Goal: Task Accomplishment & Management: Use online tool/utility

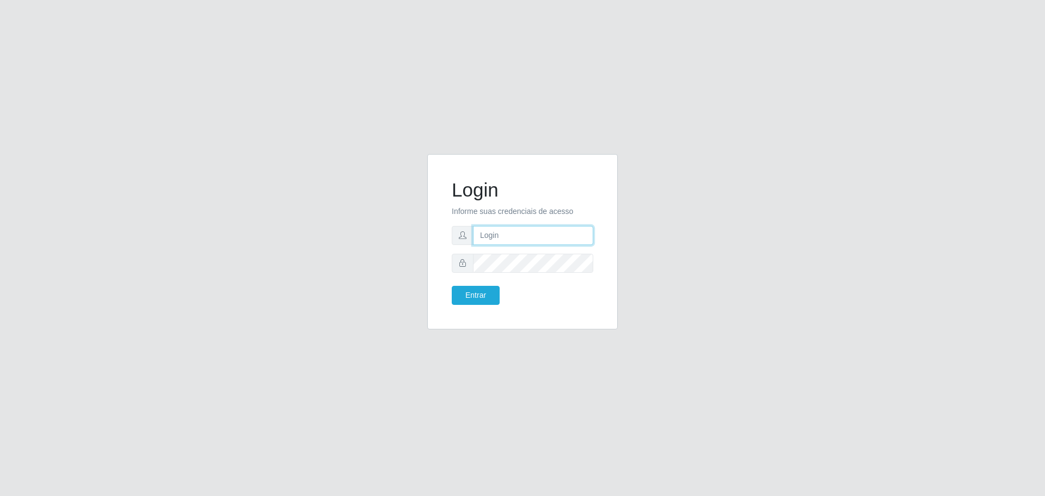
type input "[EMAIL_ADDRESS][DOMAIN_NAME]"
click at [452, 286] on button "Entrar" at bounding box center [476, 295] width 48 height 19
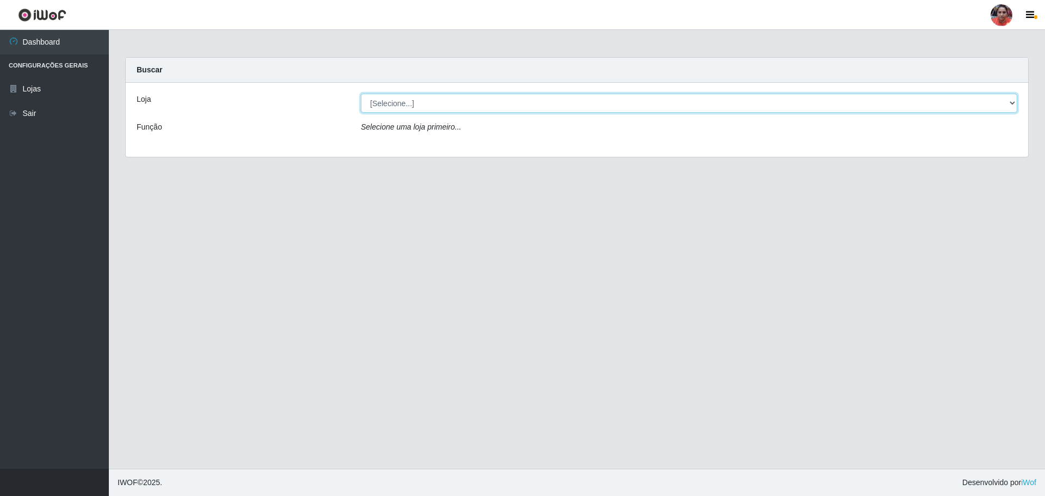
click at [458, 103] on select "[Selecione...] Mar Vermelho - Loja 05" at bounding box center [689, 103] width 656 height 19
select select "252"
click at [361, 94] on select "[Selecione...] Mar Vermelho - Loja 05" at bounding box center [689, 103] width 656 height 19
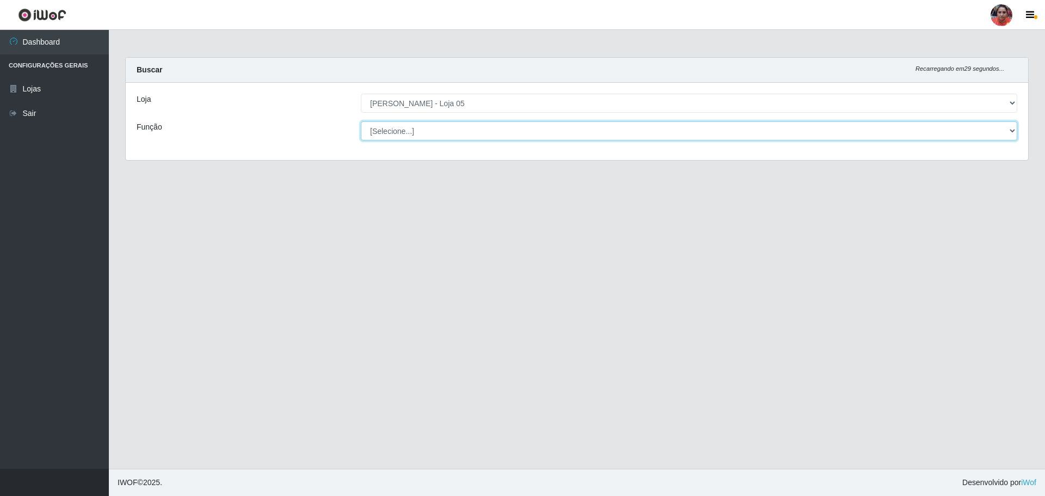
click at [443, 133] on select "[Selecione...] ASG ASG + ASG ++ Auxiliar de Depósito Auxiliar de Depósito + Aux…" at bounding box center [689, 130] width 656 height 19
select select "22"
click at [361, 121] on select "[Selecione...] ASG ASG + ASG ++ Auxiliar de Depósito Auxiliar de Depósito + Aux…" at bounding box center [689, 130] width 656 height 19
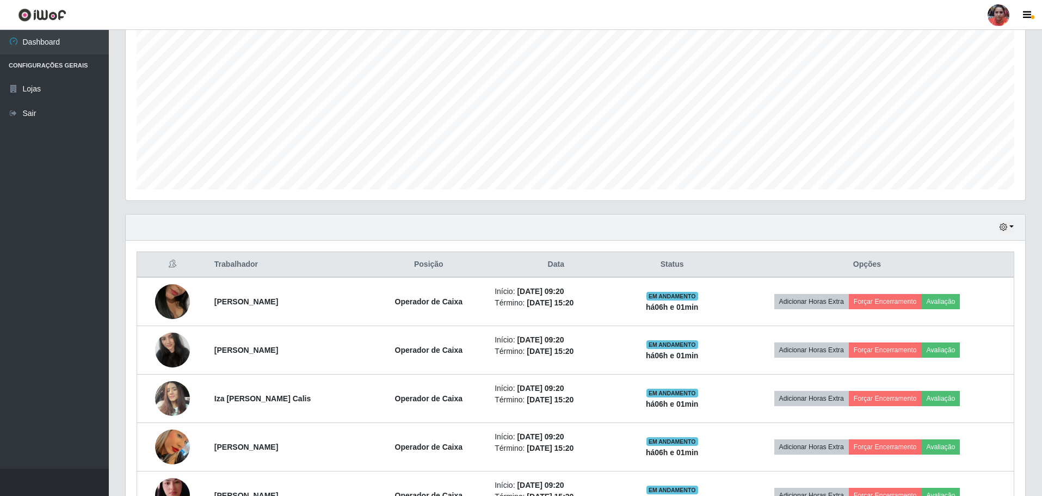
scroll to position [360, 0]
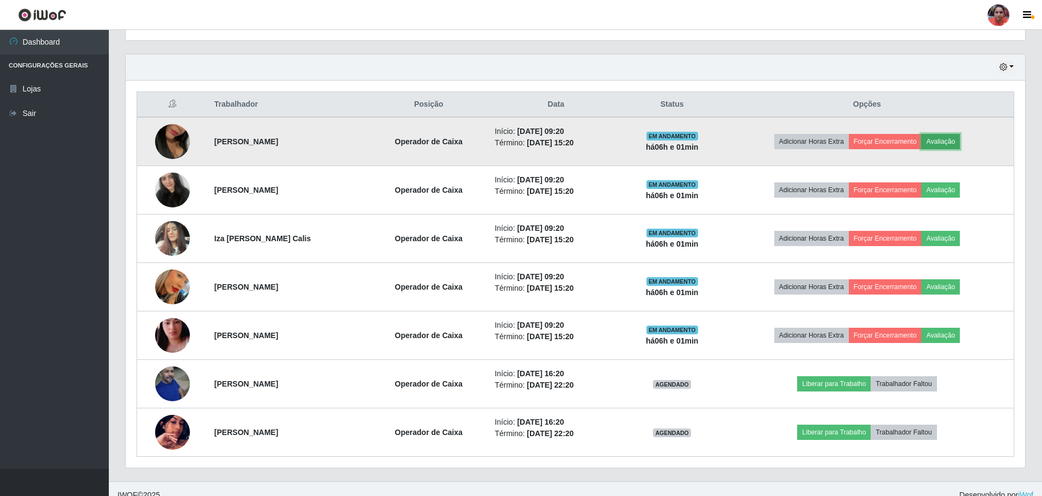
click at [959, 139] on button "Avaliação" at bounding box center [941, 141] width 39 height 15
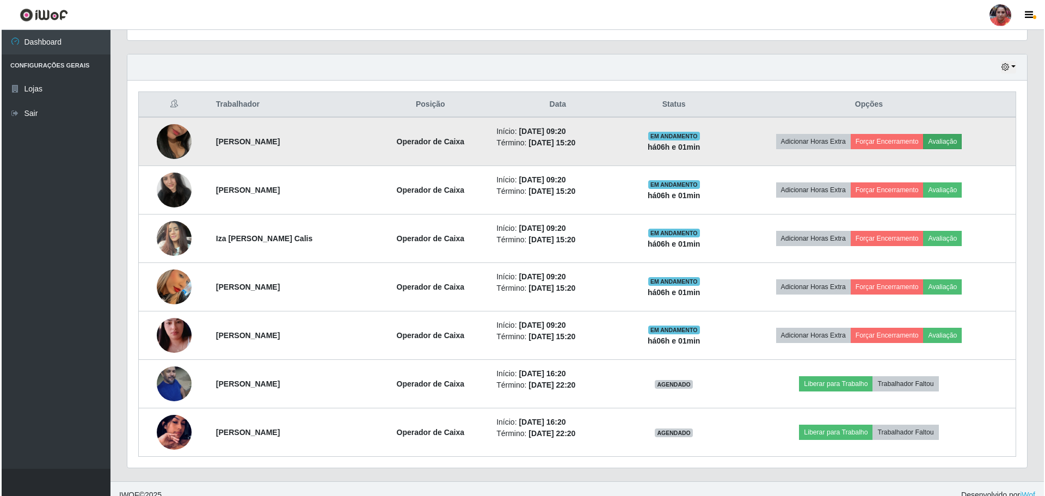
scroll to position [226, 894]
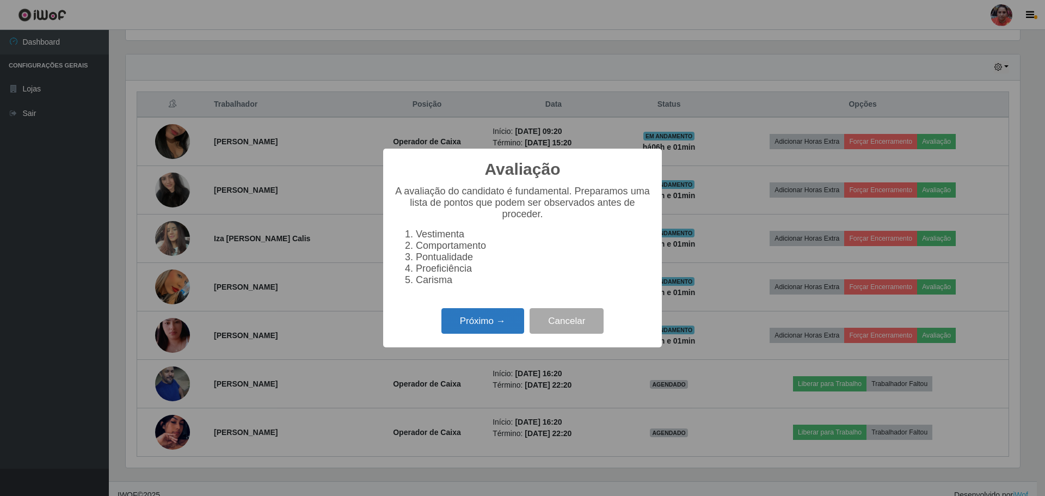
click at [492, 326] on button "Próximo →" at bounding box center [482, 321] width 83 height 26
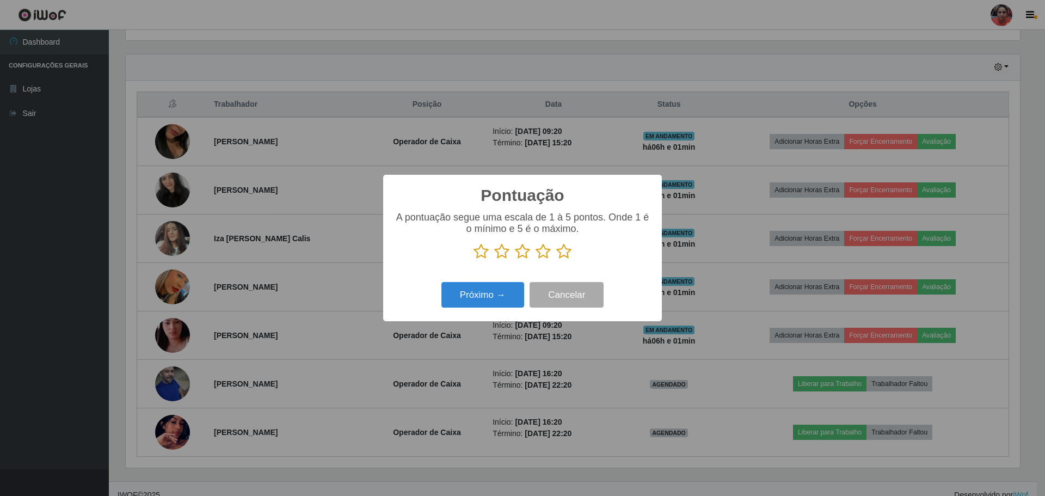
drag, startPoint x: 562, startPoint y: 252, endPoint x: 507, endPoint y: 278, distance: 61.1
click at [562, 253] on icon at bounding box center [563, 251] width 15 height 16
click at [556, 260] on input "radio" at bounding box center [556, 260] width 0 height 0
click at [480, 298] on button "Próximo →" at bounding box center [482, 295] width 83 height 26
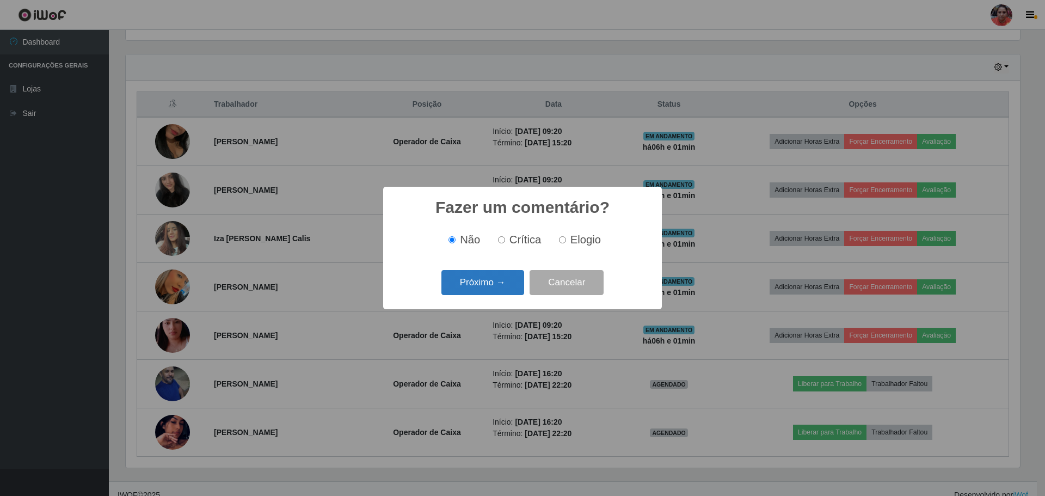
click at [504, 279] on button "Próximo →" at bounding box center [482, 283] width 83 height 26
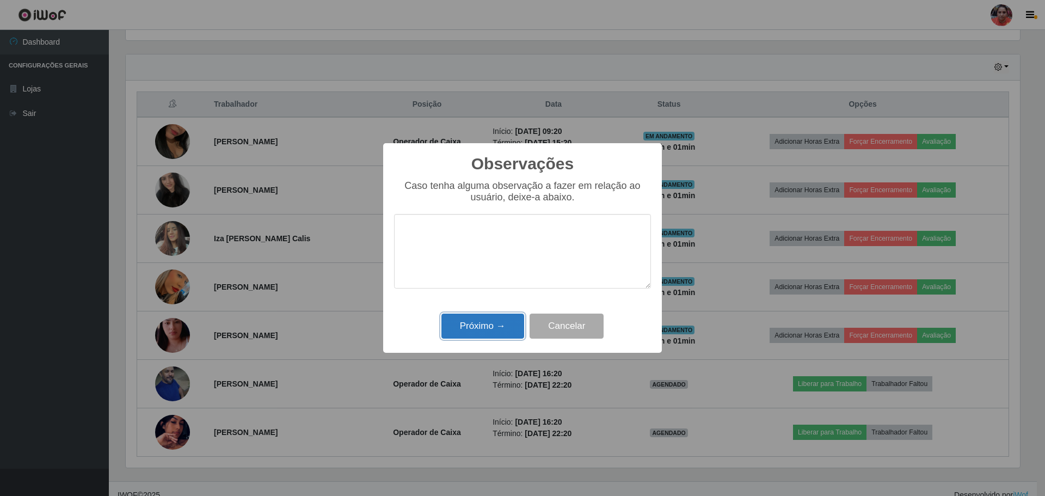
click at [487, 327] on button "Próximo →" at bounding box center [482, 327] width 83 height 26
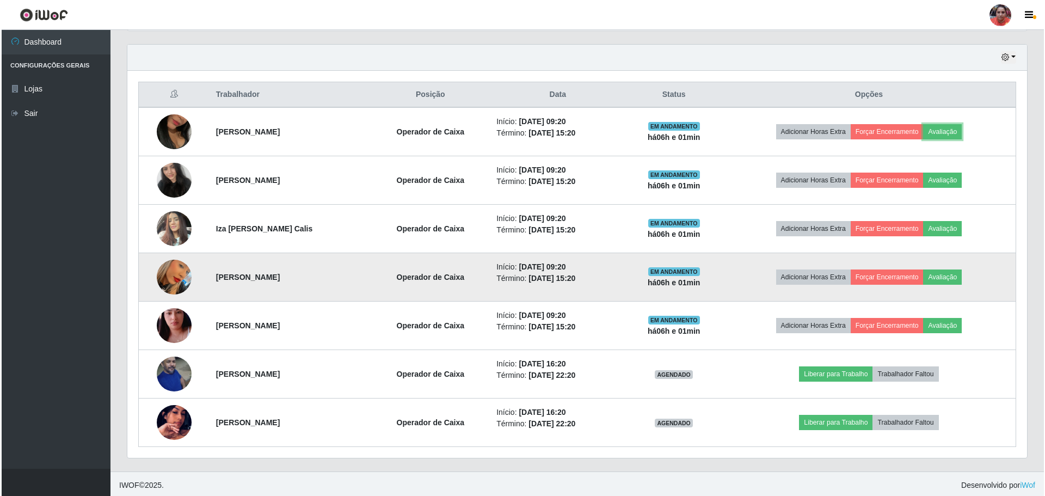
scroll to position [372, 0]
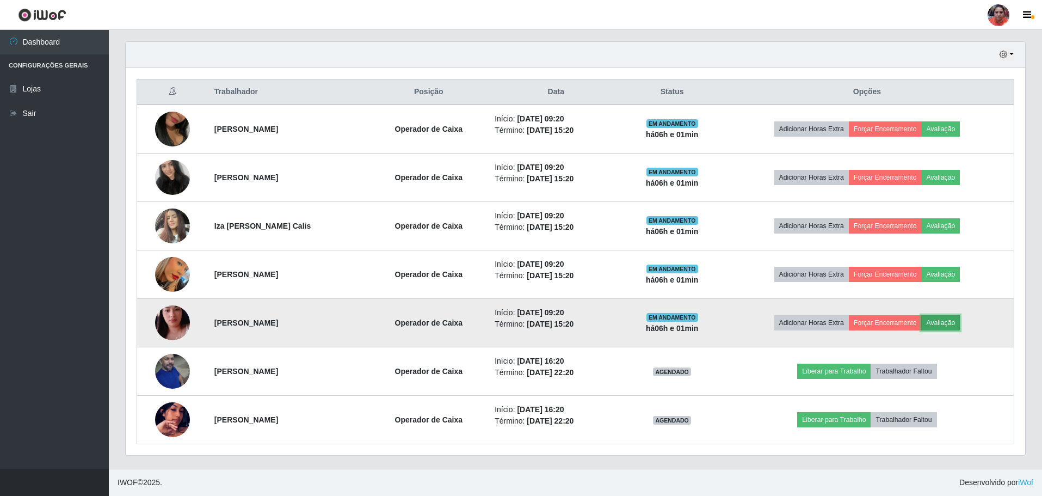
click at [954, 324] on button "Avaliação" at bounding box center [941, 322] width 39 height 15
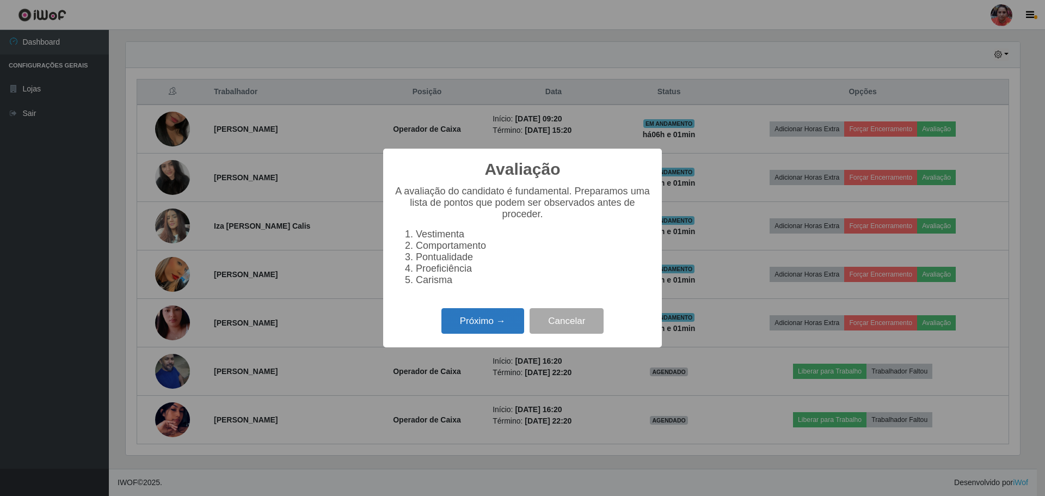
click at [493, 326] on button "Próximo →" at bounding box center [482, 321] width 83 height 26
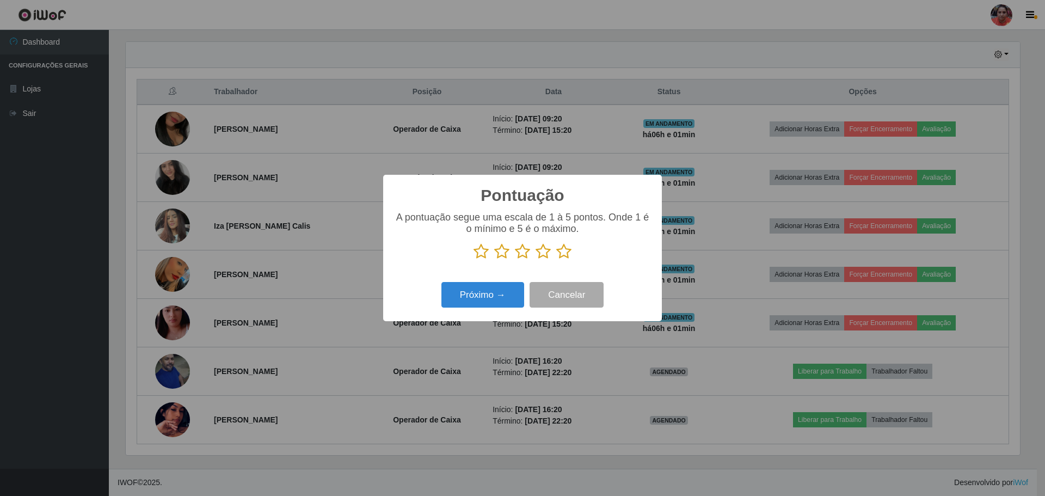
drag, startPoint x: 565, startPoint y: 251, endPoint x: 519, endPoint y: 273, distance: 50.9
click at [564, 251] on icon at bounding box center [563, 251] width 15 height 16
click at [556, 260] on input "radio" at bounding box center [556, 260] width 0 height 0
click at [488, 286] on button "Próximo →" at bounding box center [482, 295] width 83 height 26
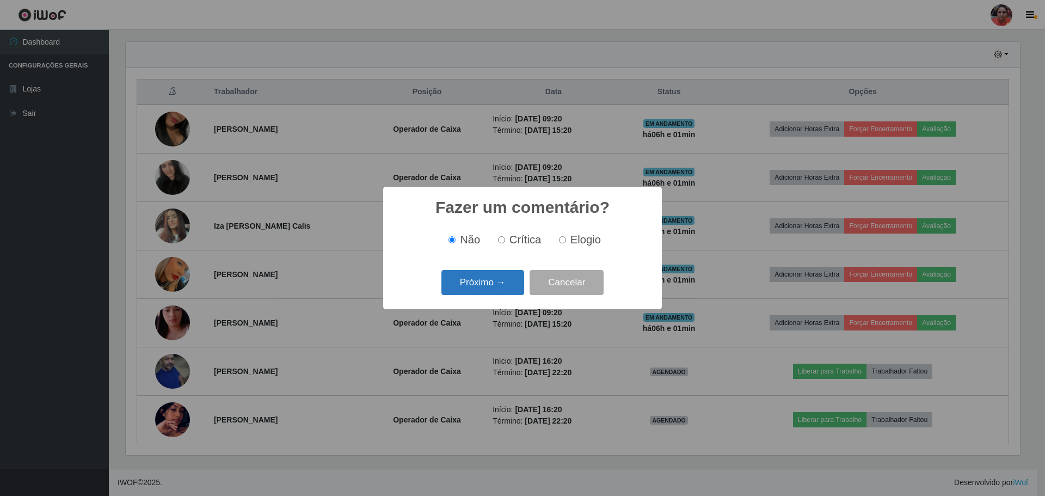
click at [492, 282] on button "Próximo →" at bounding box center [482, 283] width 83 height 26
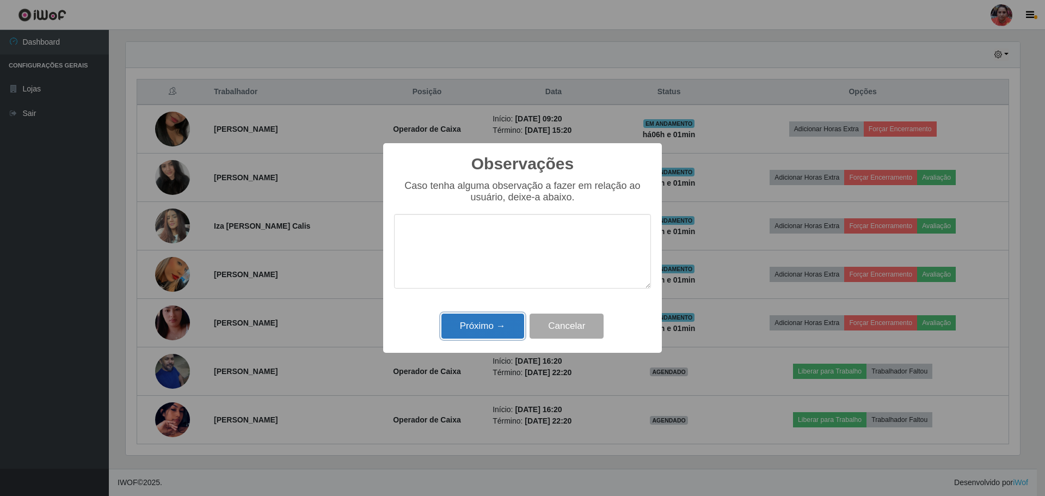
click at [486, 331] on button "Próximo →" at bounding box center [482, 327] width 83 height 26
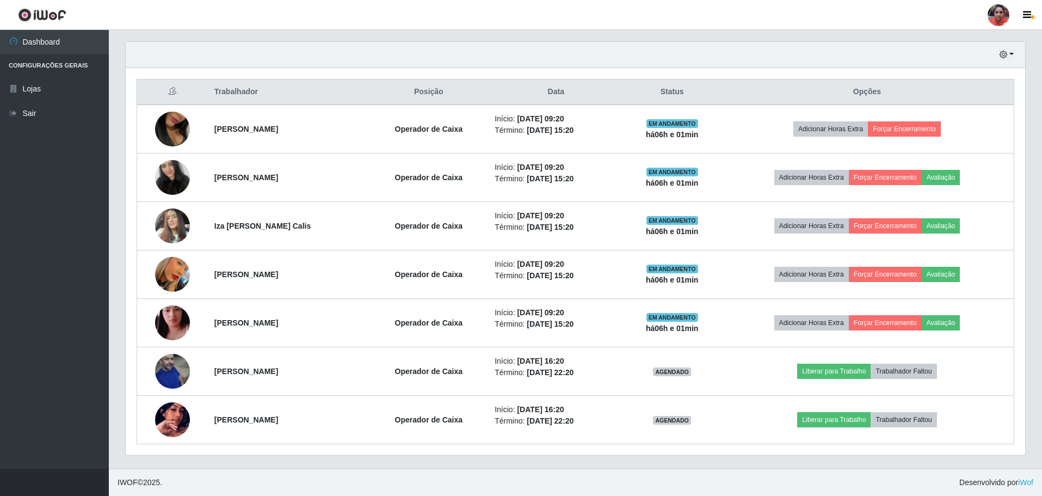
scroll to position [226, 900]
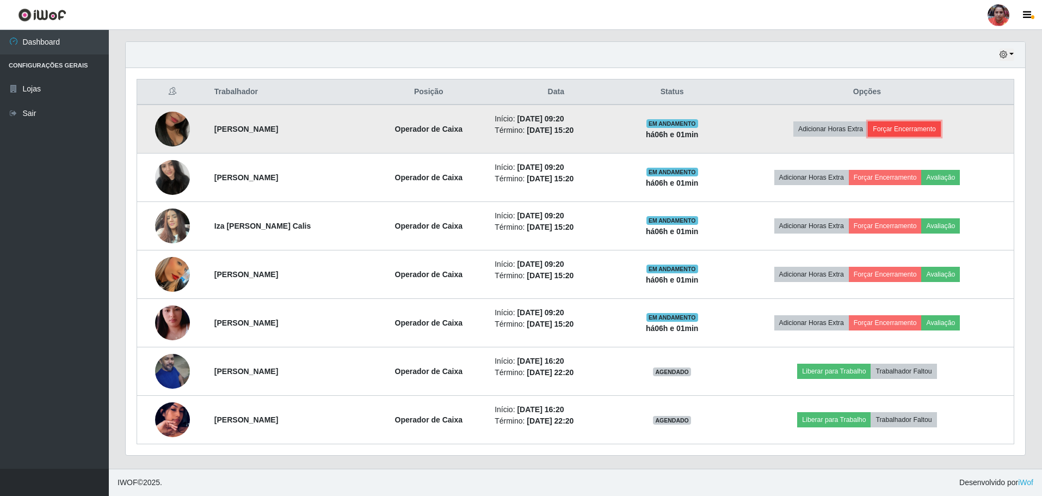
click at [927, 127] on button "Forçar Encerramento" at bounding box center [904, 128] width 73 height 15
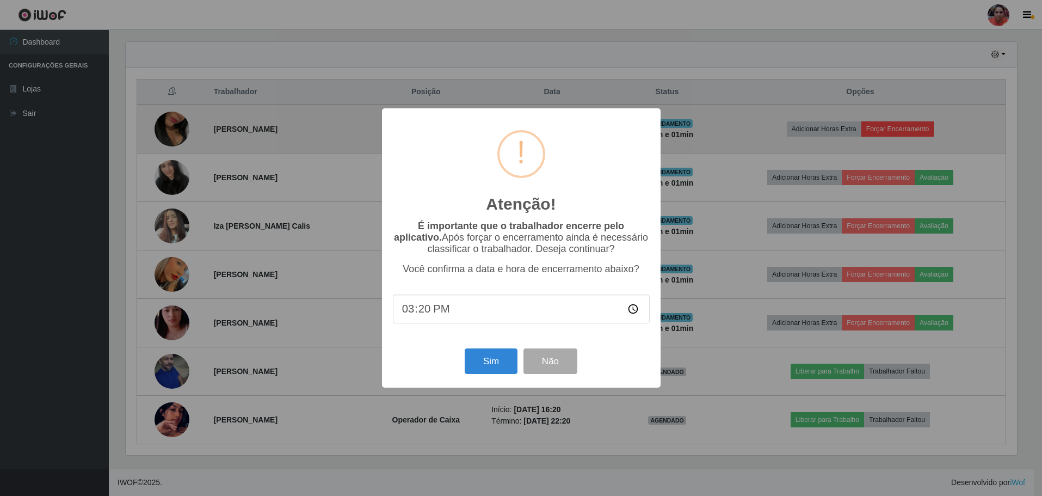
scroll to position [226, 894]
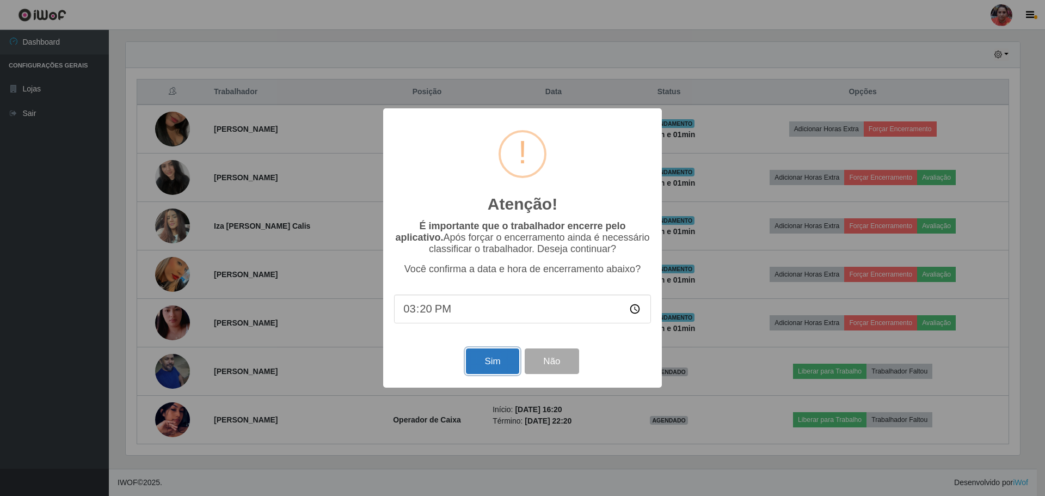
click at [492, 359] on button "Sim" at bounding box center [492, 361] width 53 height 26
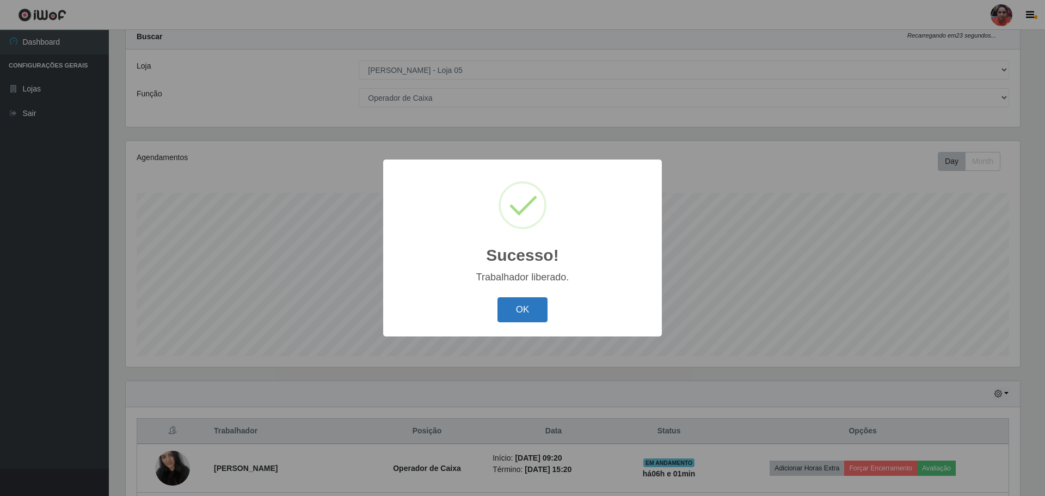
click at [530, 309] on button "OK" at bounding box center [523, 310] width 51 height 26
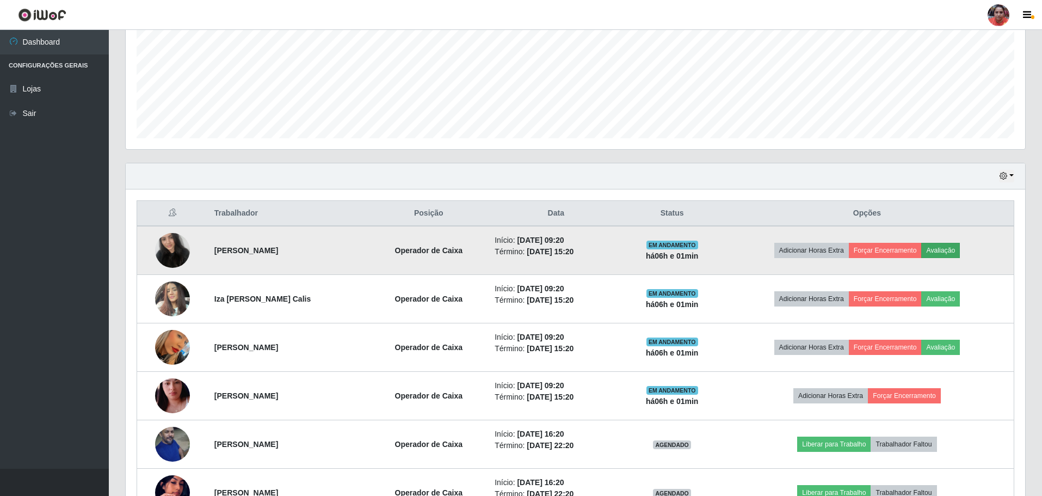
scroll to position [305, 0]
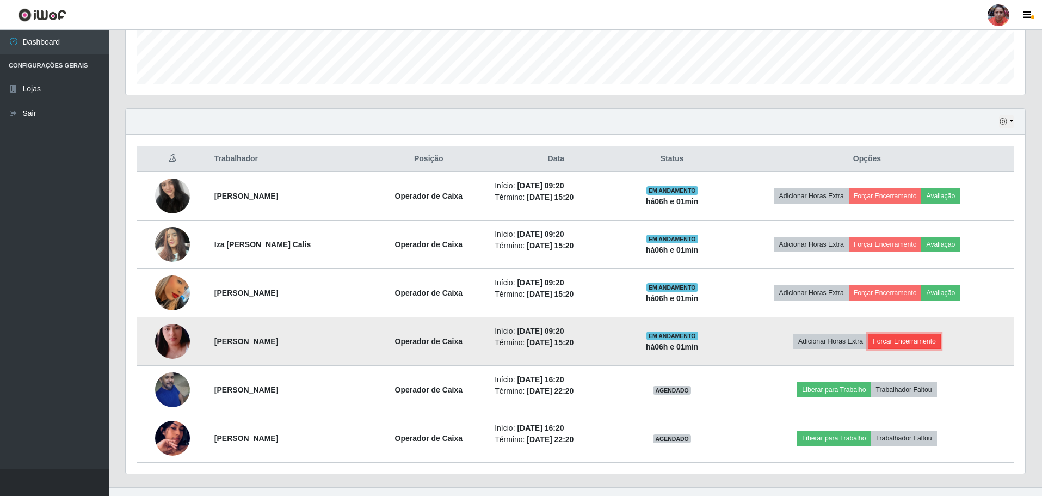
click at [896, 342] on button "Forçar Encerramento" at bounding box center [904, 341] width 73 height 15
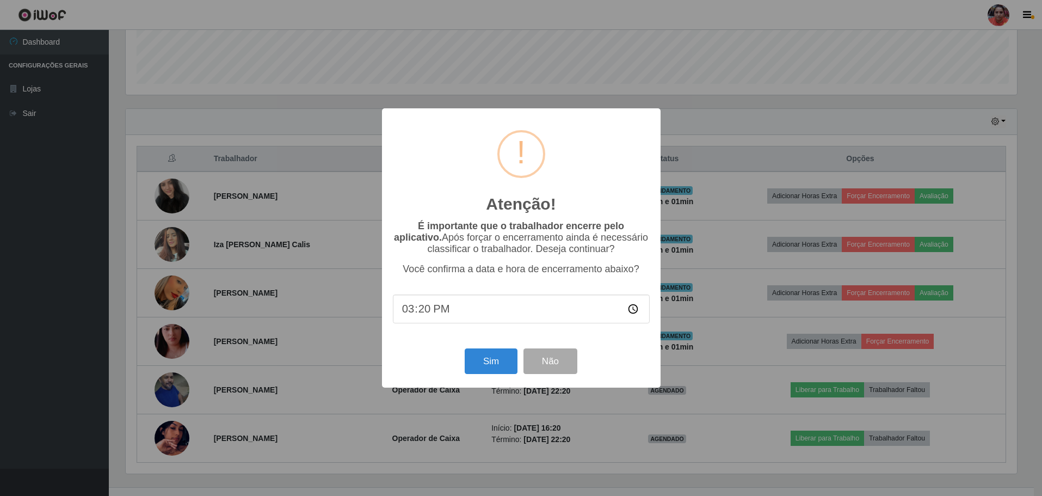
scroll to position [0, 0]
click at [483, 367] on button "Sim" at bounding box center [492, 361] width 53 height 26
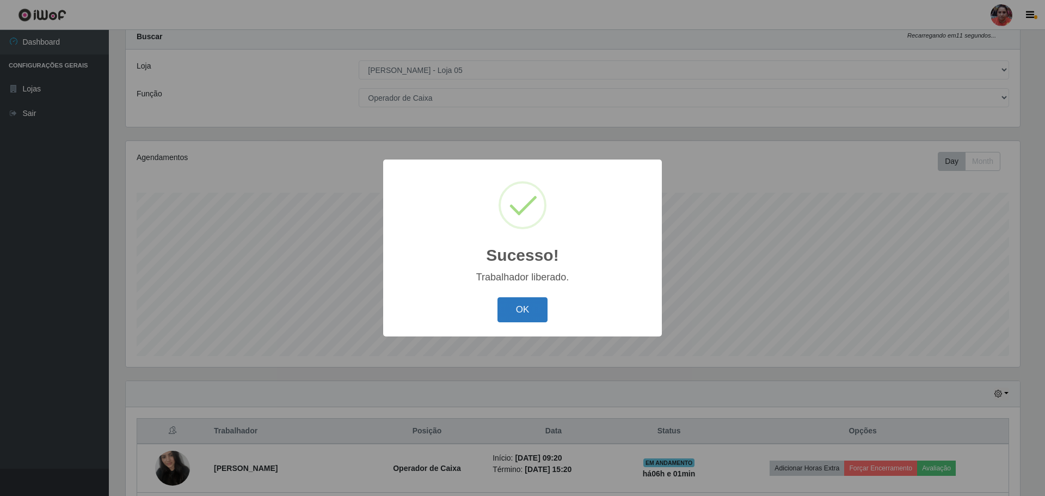
click at [523, 314] on button "OK" at bounding box center [523, 310] width 51 height 26
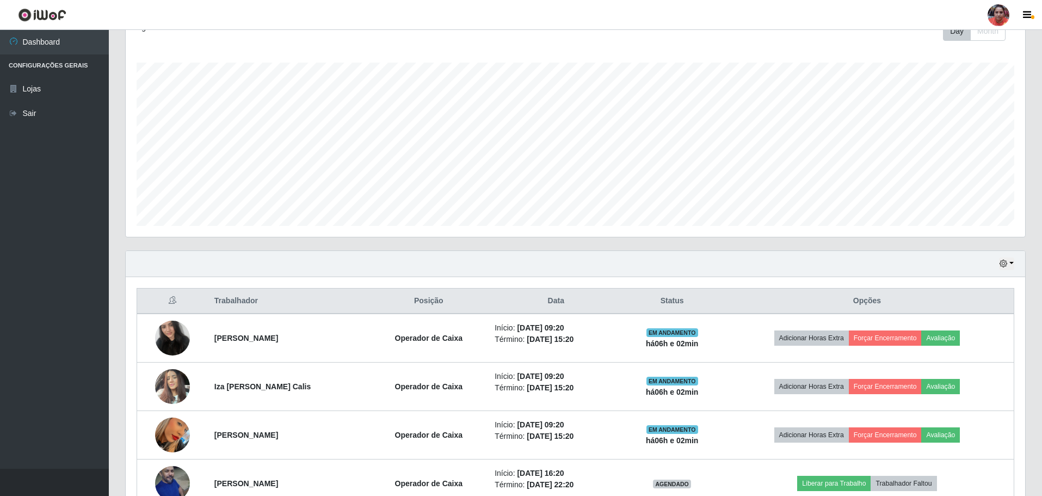
scroll to position [218, 0]
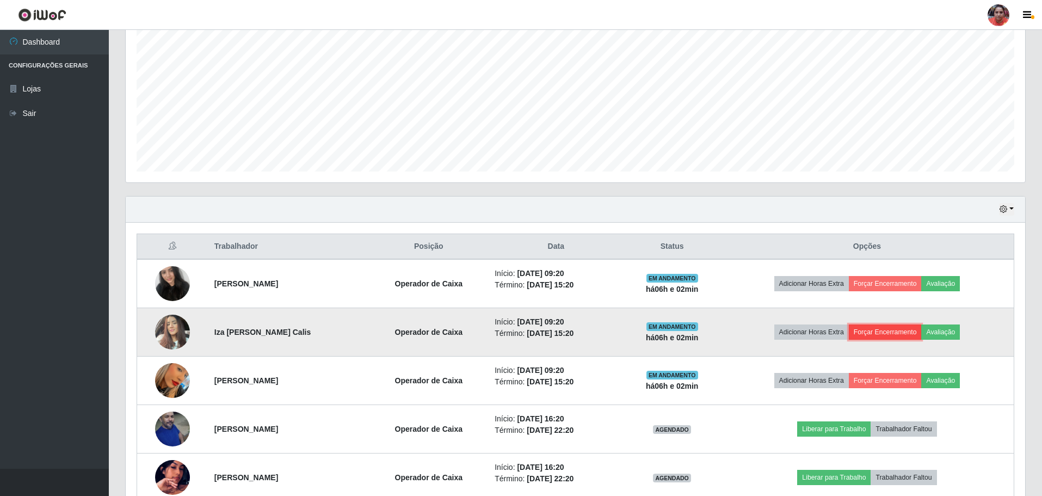
click at [884, 327] on button "Forçar Encerramento" at bounding box center [885, 331] width 73 height 15
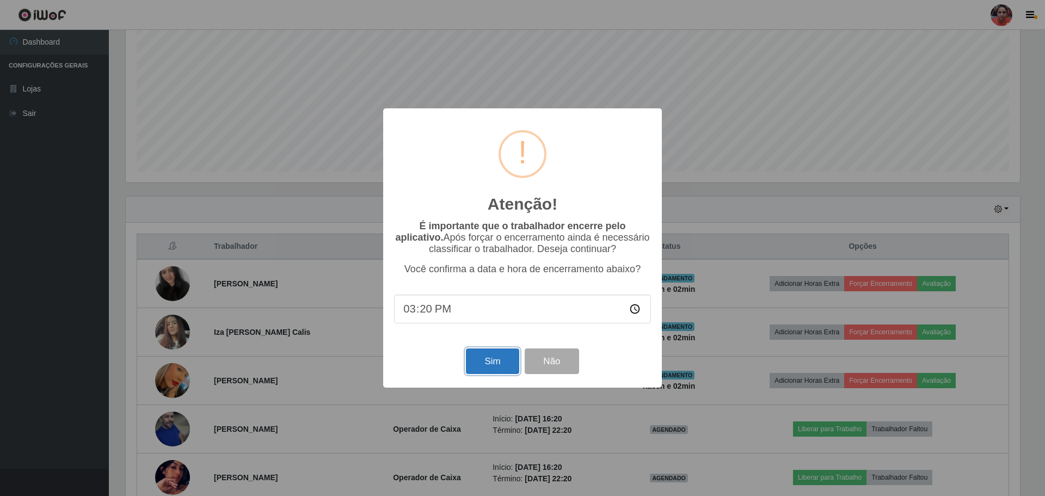
click at [513, 358] on button "Sim" at bounding box center [492, 361] width 53 height 26
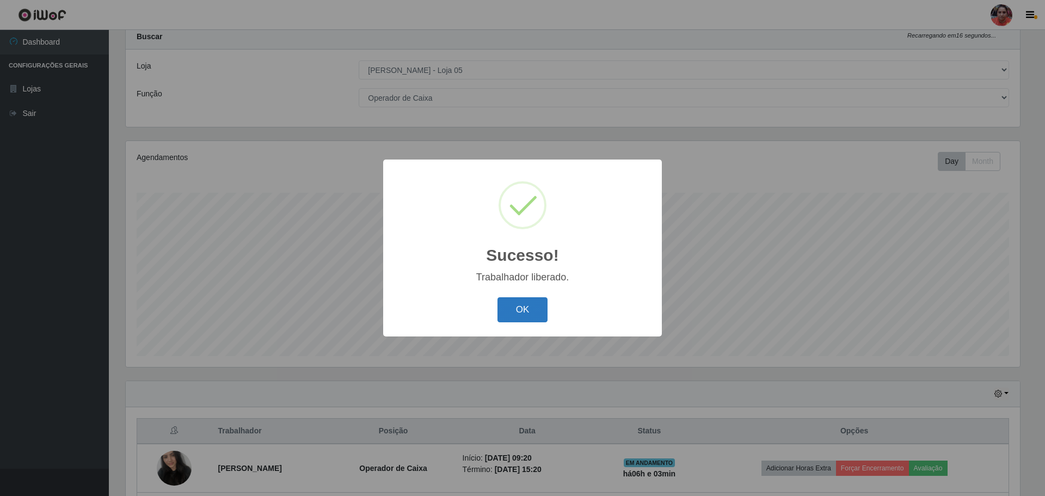
click at [530, 314] on button "OK" at bounding box center [523, 310] width 51 height 26
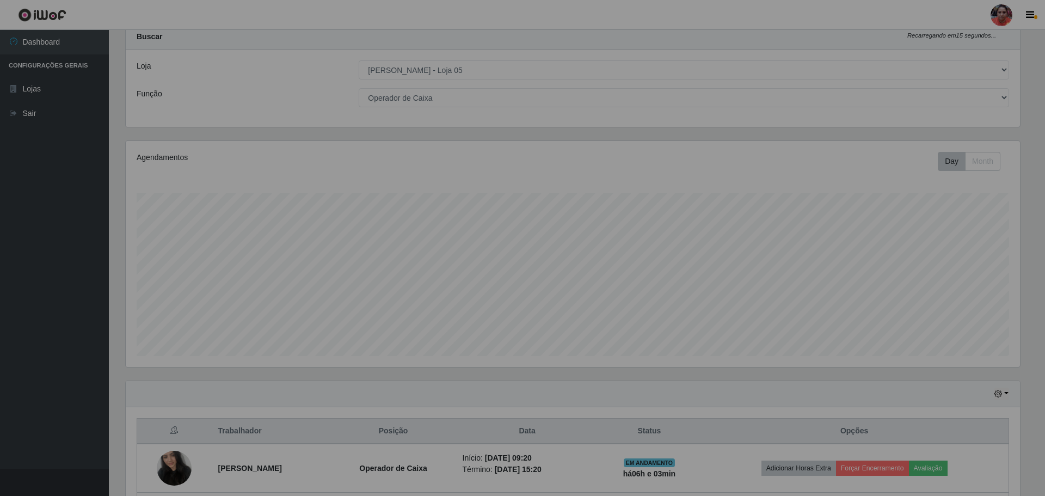
scroll to position [226, 900]
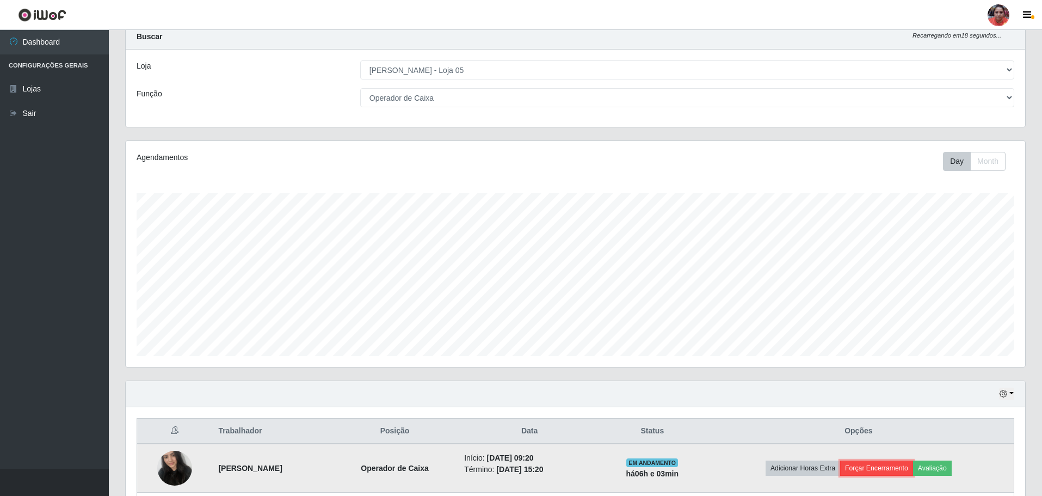
click at [913, 463] on button "Forçar Encerramento" at bounding box center [876, 468] width 73 height 15
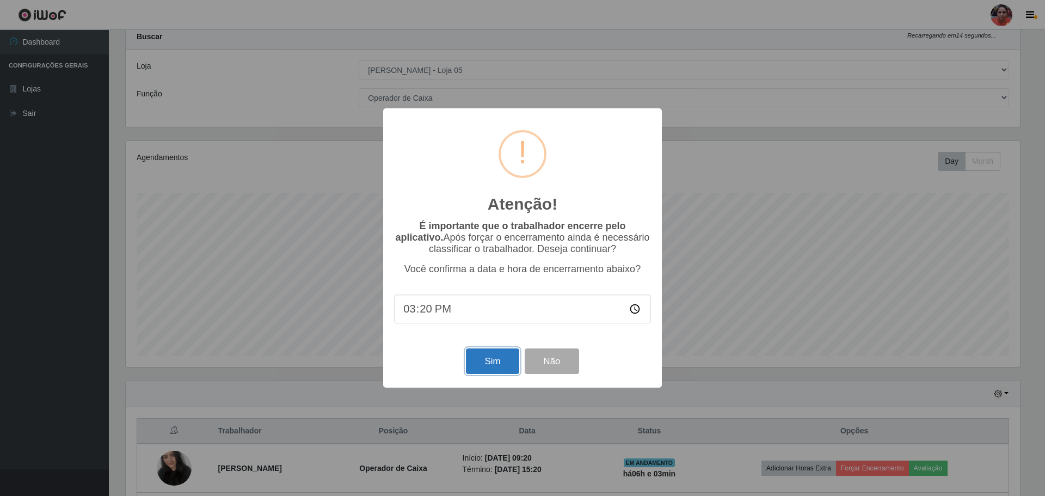
click at [506, 370] on button "Sim" at bounding box center [492, 361] width 53 height 26
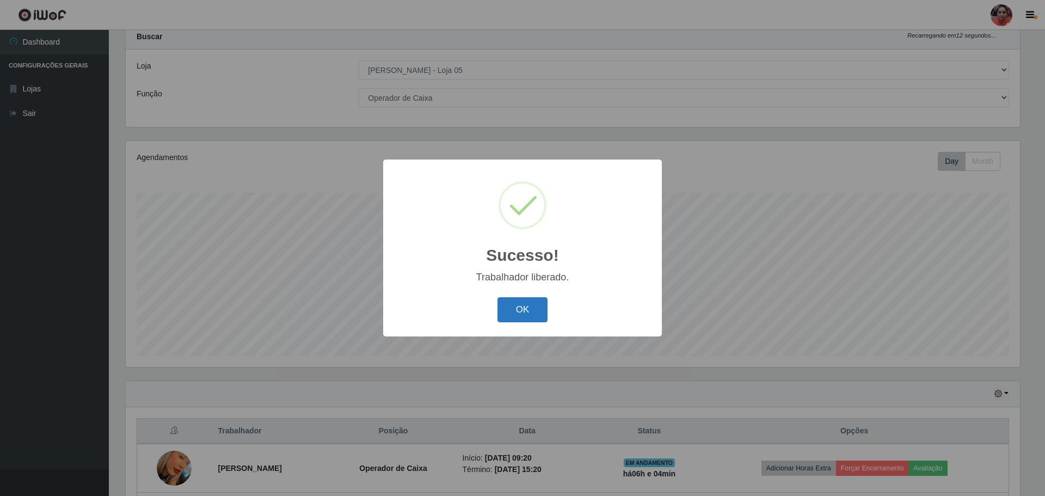
click at [520, 314] on button "OK" at bounding box center [523, 310] width 51 height 26
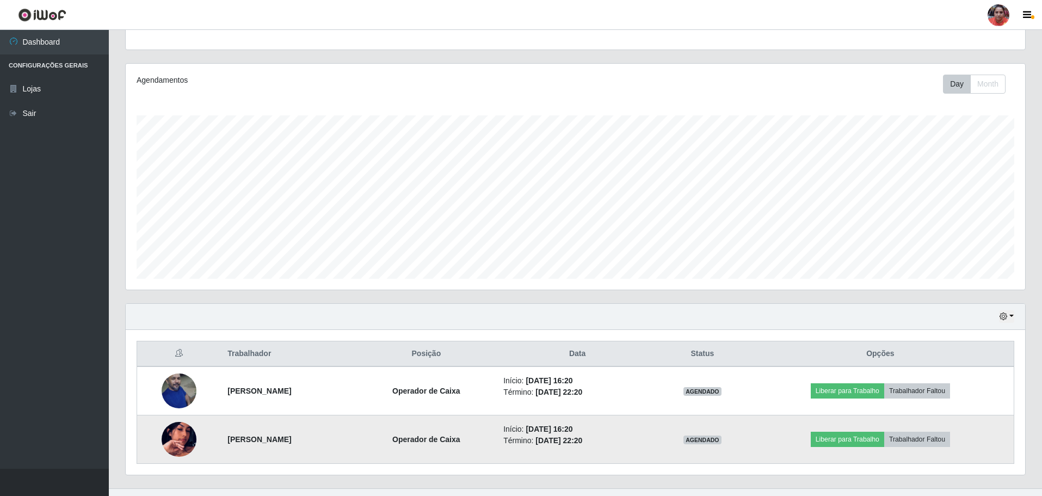
scroll to position [130, 0]
